Goal: Check status: Check status

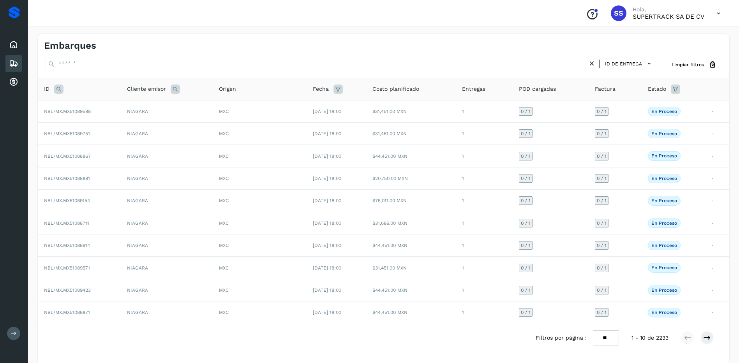
click at [57, 92] on icon at bounding box center [58, 89] width 9 height 9
drag, startPoint x: 179, startPoint y: 74, endPoint x: 138, endPoint y: 53, distance: 46.4
click at [178, 73] on div "ID de entrega Limpiar filtros ID Cancelar Buscar Cliente emisor Origen Fecha Co…" at bounding box center [384, 211] width 692 height 307
click at [143, 124] on td "NIAGARA" at bounding box center [167, 134] width 92 height 22
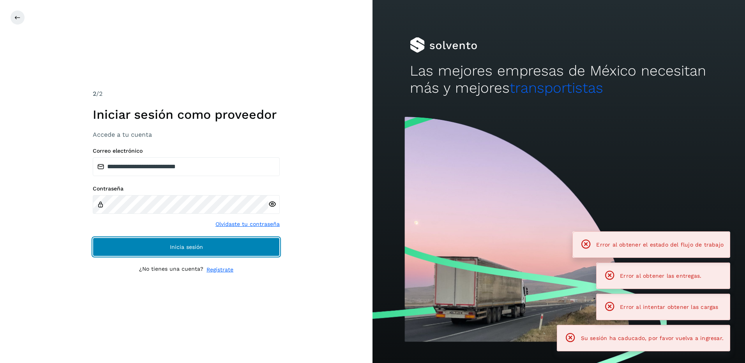
click at [200, 251] on button "Inicia sesión" at bounding box center [186, 247] width 187 height 19
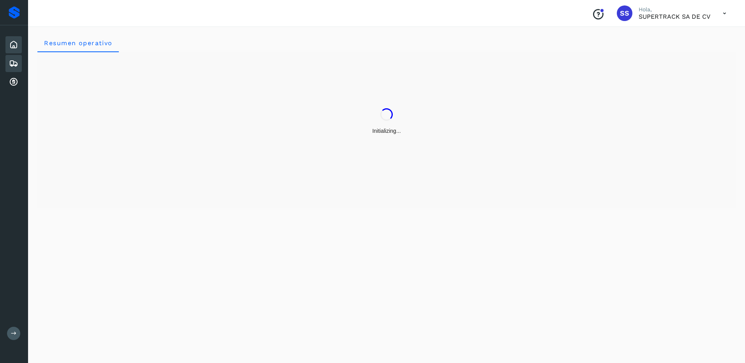
click at [14, 63] on icon at bounding box center [13, 63] width 9 height 9
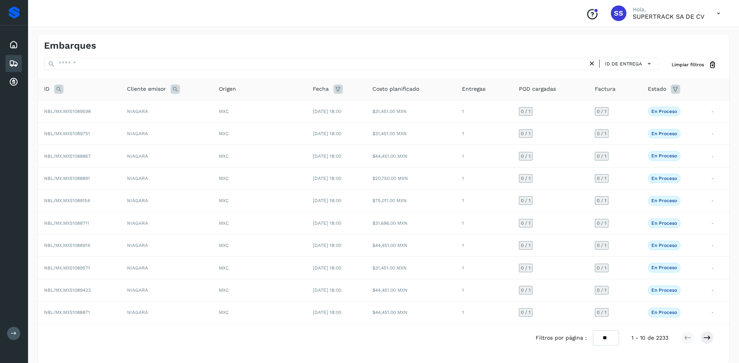
drag, startPoint x: 62, startPoint y: 87, endPoint x: 76, endPoint y: 93, distance: 15.9
click at [62, 87] on icon at bounding box center [58, 89] width 9 height 9
drag, startPoint x: 80, startPoint y: 111, endPoint x: 87, endPoint y: 110, distance: 7.1
click at [80, 111] on input "text" at bounding box center [110, 109] width 96 height 12
type input "********"
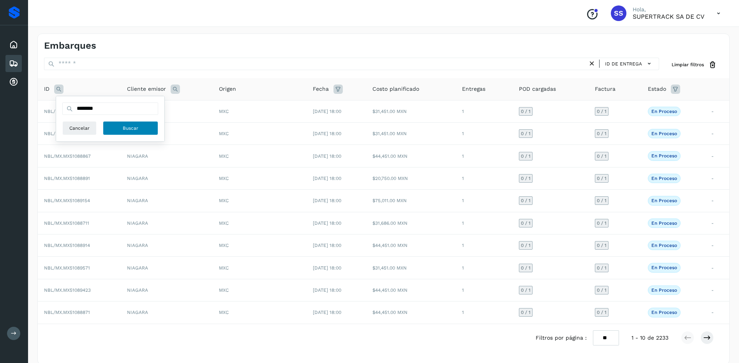
click at [108, 133] on button "Buscar" at bounding box center [130, 128] width 55 height 14
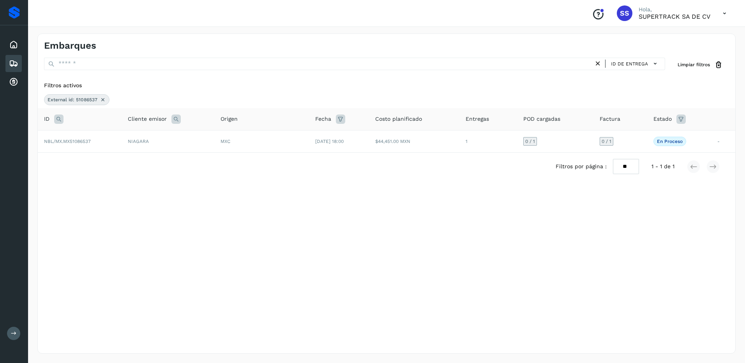
click at [100, 102] on icon at bounding box center [103, 100] width 6 height 6
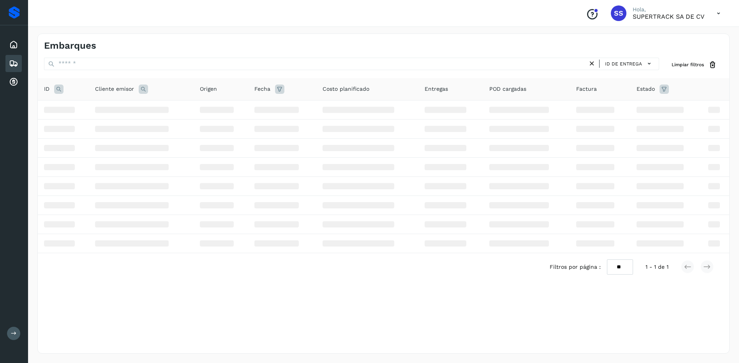
click at [61, 92] on icon at bounding box center [58, 89] width 9 height 9
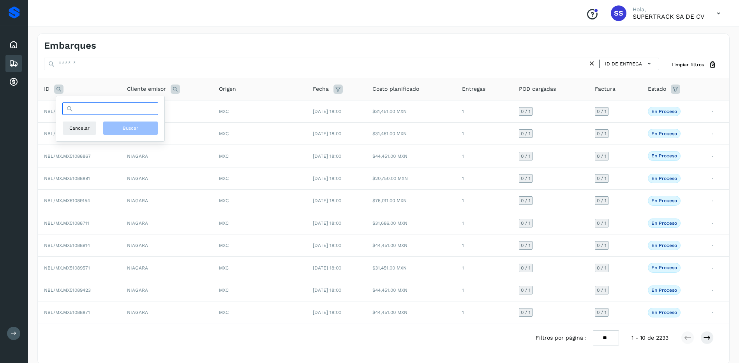
click at [79, 109] on input "text" at bounding box center [110, 109] width 96 height 12
type input "********"
click at [144, 128] on button "Buscar" at bounding box center [130, 128] width 55 height 14
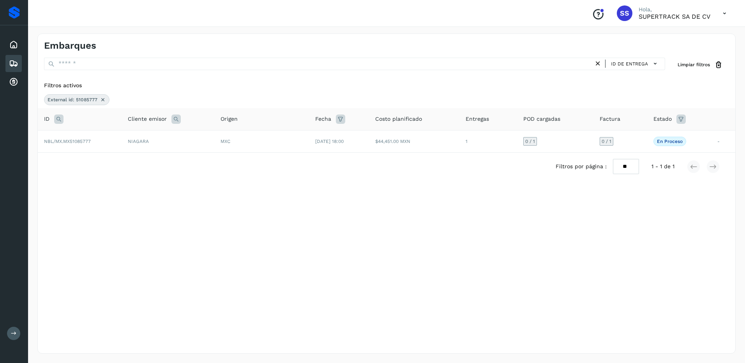
click at [103, 101] on icon at bounding box center [103, 100] width 6 height 6
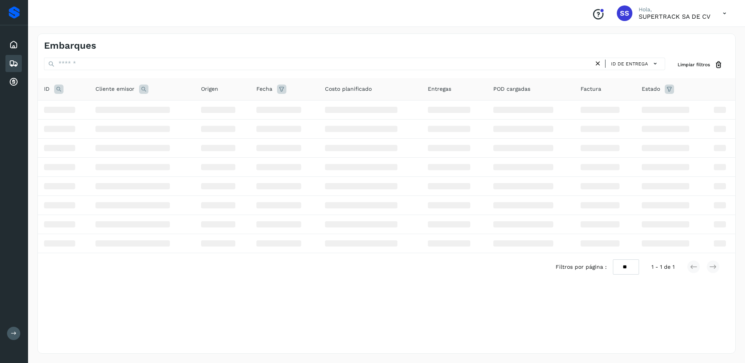
click at [58, 90] on icon at bounding box center [58, 89] width 9 height 9
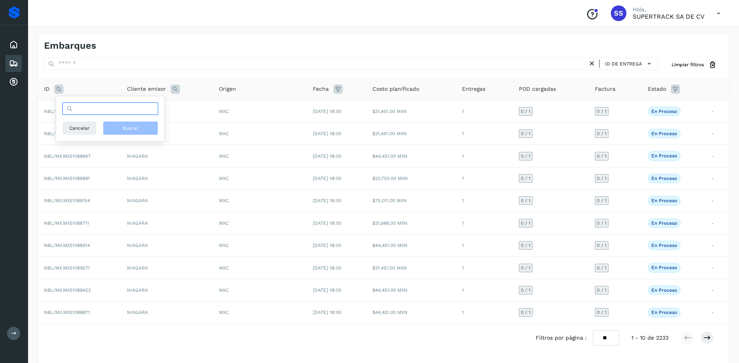
click at [101, 112] on input "text" at bounding box center [110, 109] width 96 height 12
type input "********"
click at [113, 120] on div "******** Cancelar Buscar" at bounding box center [110, 119] width 96 height 33
click at [120, 127] on button "Buscar" at bounding box center [130, 128] width 55 height 14
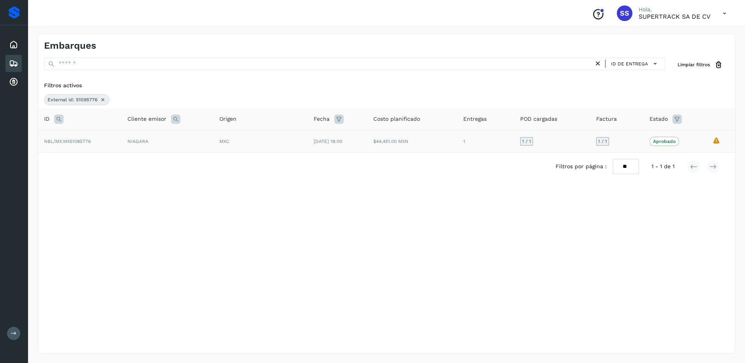
click at [605, 145] on div "1 / 1" at bounding box center [602, 141] width 13 height 9
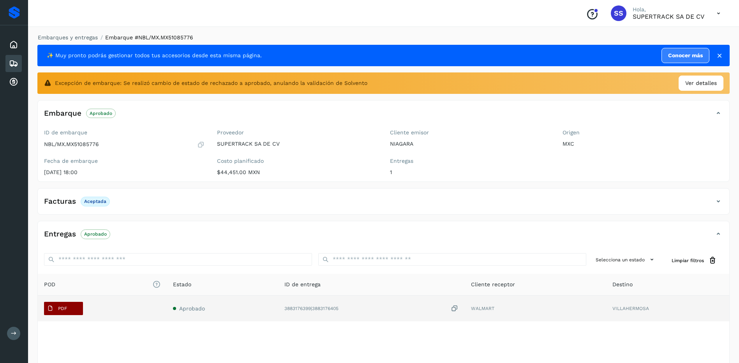
click at [57, 307] on span "PDF" at bounding box center [57, 308] width 26 height 12
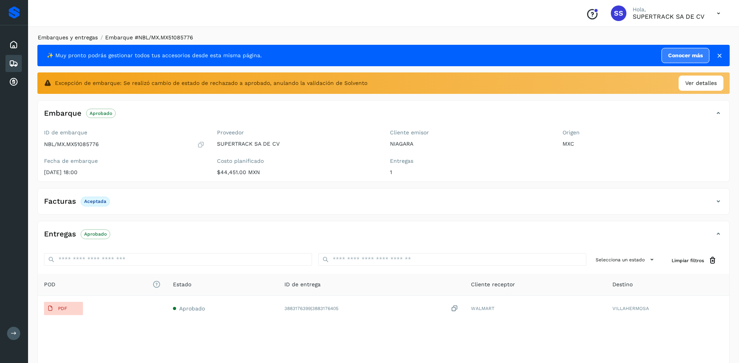
click at [73, 38] on link "Embarques y entregas" at bounding box center [68, 37] width 60 height 6
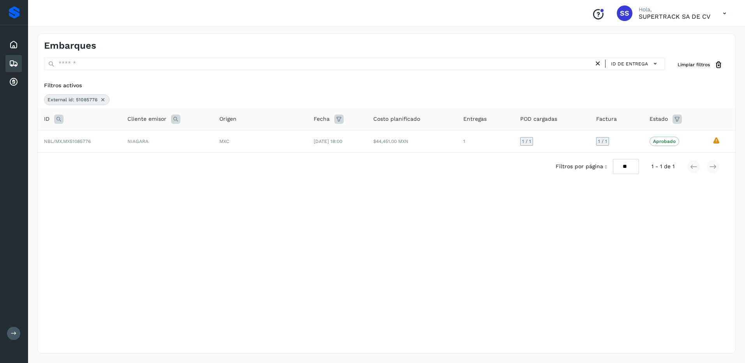
click at [101, 100] on icon at bounding box center [103, 100] width 6 height 6
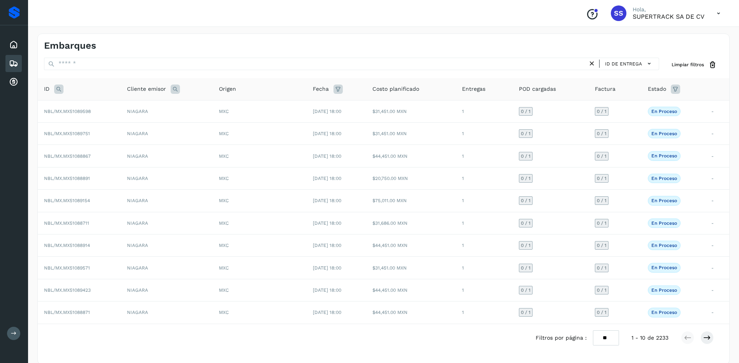
click at [56, 90] on icon at bounding box center [58, 89] width 9 height 9
drag, startPoint x: 77, startPoint y: 115, endPoint x: 85, endPoint y: 111, distance: 8.4
click at [78, 115] on div "Cancelar Buscar" at bounding box center [110, 119] width 96 height 33
click at [88, 108] on input "text" at bounding box center [110, 109] width 96 height 12
type input "********"
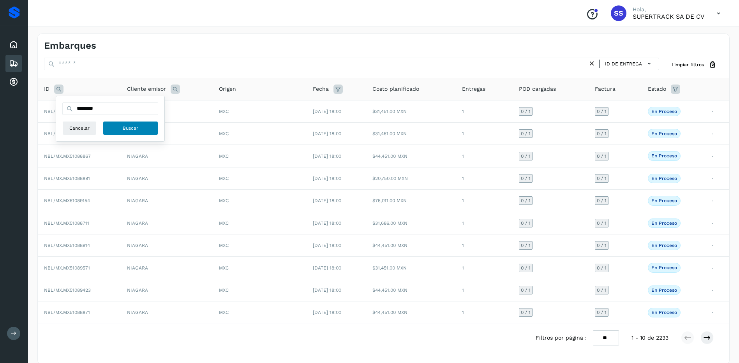
click at [123, 130] on span "Buscar" at bounding box center [131, 128] width 16 height 7
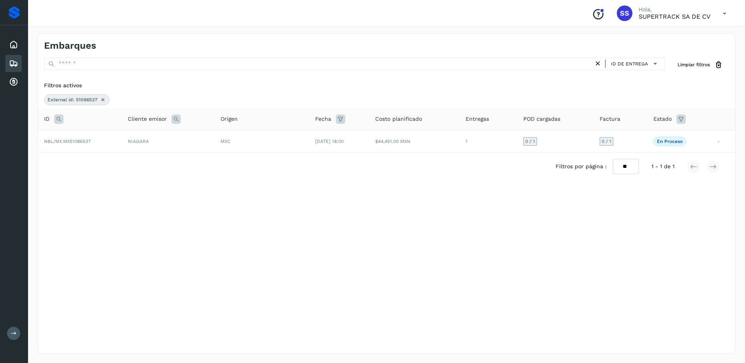
click at [102, 101] on icon at bounding box center [103, 100] width 6 height 6
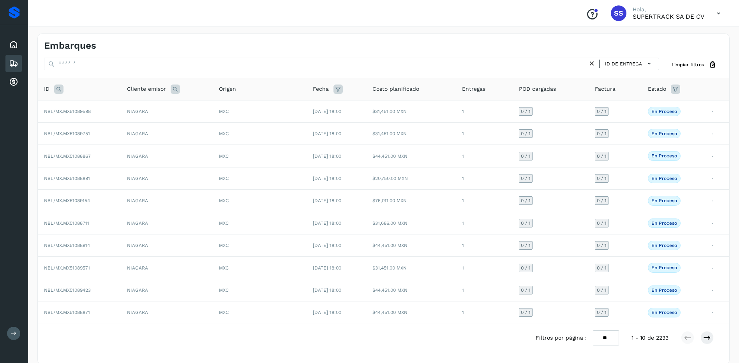
click at [55, 87] on icon at bounding box center [58, 89] width 9 height 9
click at [91, 112] on input "text" at bounding box center [110, 109] width 96 height 12
type input "********"
click at [137, 126] on span "Buscar" at bounding box center [131, 128] width 16 height 7
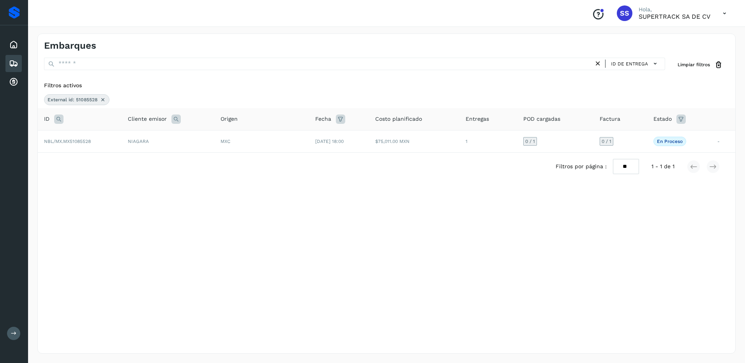
click at [104, 98] on icon at bounding box center [103, 100] width 6 height 6
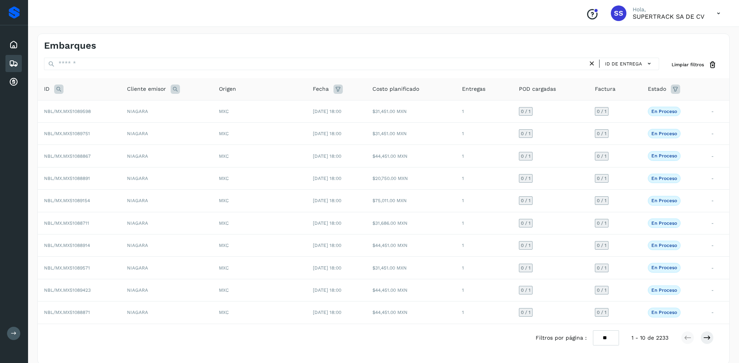
click at [58, 87] on icon at bounding box center [58, 89] width 9 height 9
drag, startPoint x: 84, startPoint y: 116, endPoint x: 94, endPoint y: 110, distance: 11.9
click at [92, 112] on div "Cancelar Buscar" at bounding box center [110, 119] width 96 height 33
click at [95, 110] on input "text" at bounding box center [110, 109] width 96 height 12
type input "********"
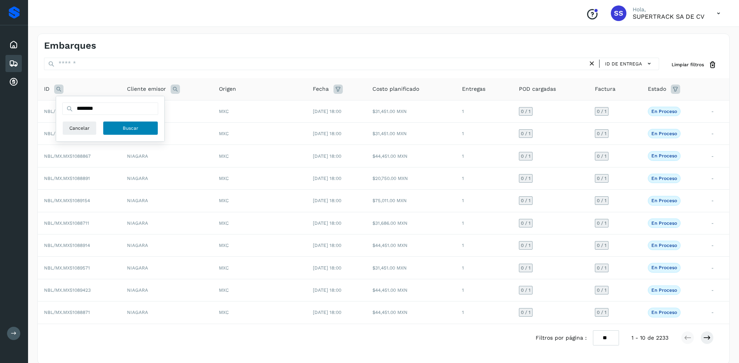
drag, startPoint x: 123, startPoint y: 119, endPoint x: 128, endPoint y: 124, distance: 7.2
click at [124, 119] on div "******** Cancelar Buscar" at bounding box center [110, 119] width 96 height 33
click at [128, 125] on span "Buscar" at bounding box center [131, 128] width 16 height 7
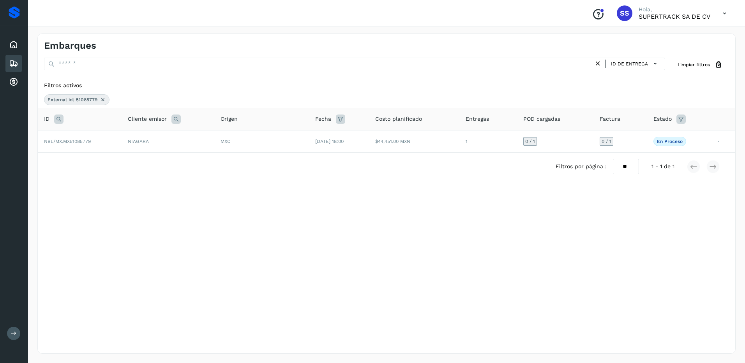
click at [104, 99] on icon at bounding box center [103, 100] width 6 height 6
